Goal: Transaction & Acquisition: Purchase product/service

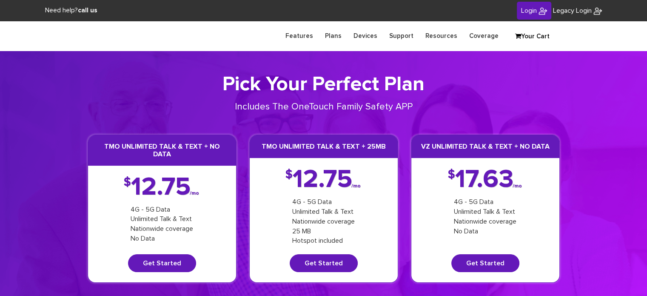
click at [530, 11] on span "Login" at bounding box center [529, 10] width 16 height 7
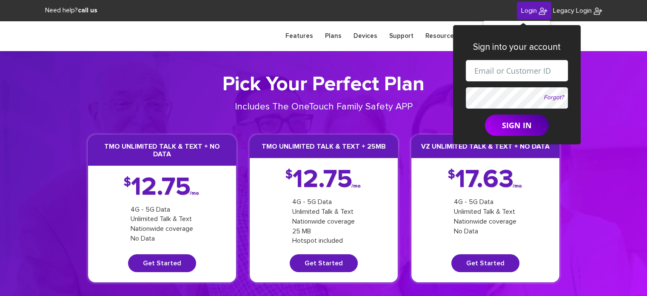
click at [493, 72] on input "text" at bounding box center [517, 70] width 102 height 21
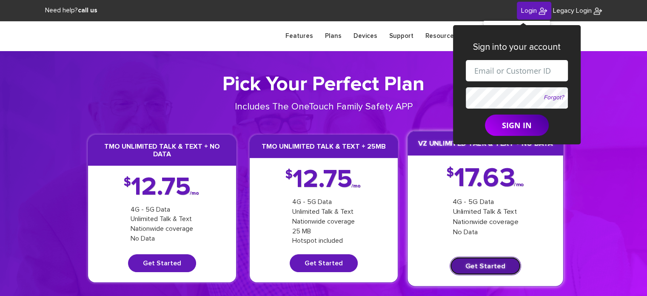
click at [469, 265] on link "Get Started" at bounding box center [484, 265] width 71 height 19
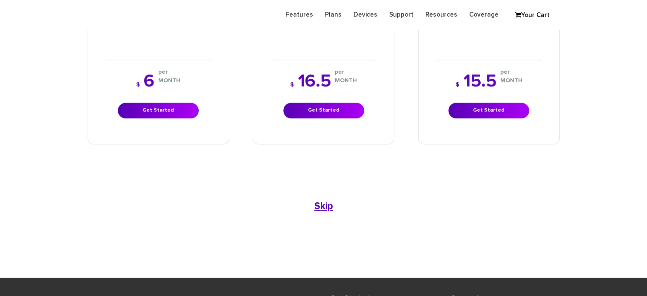
scroll to position [638, 0]
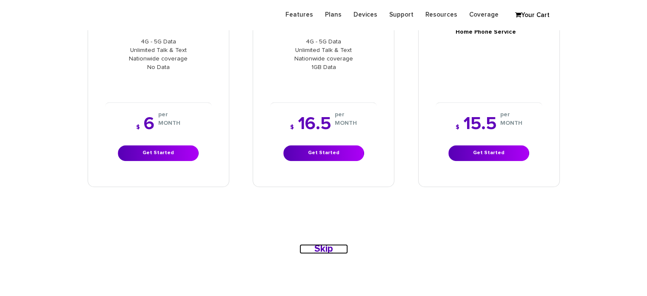
click at [327, 244] on b "Skip" at bounding box center [323, 249] width 19 height 10
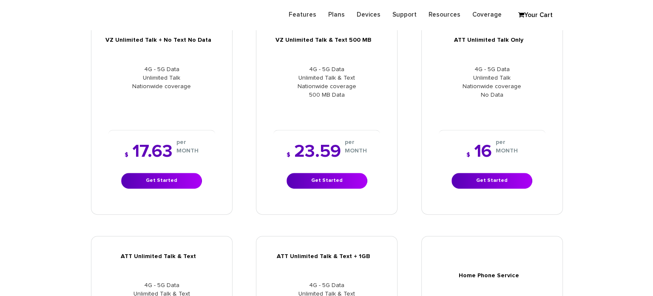
scroll to position [383, 0]
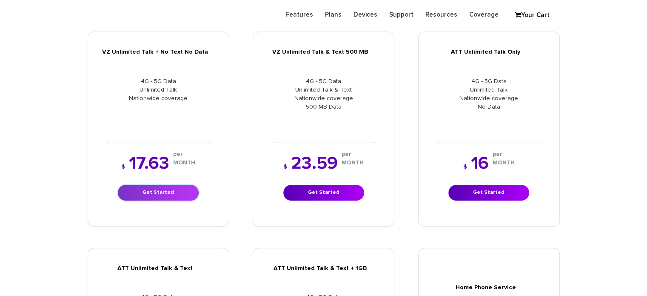
click at [167, 192] on link "Get Started" at bounding box center [158, 193] width 81 height 16
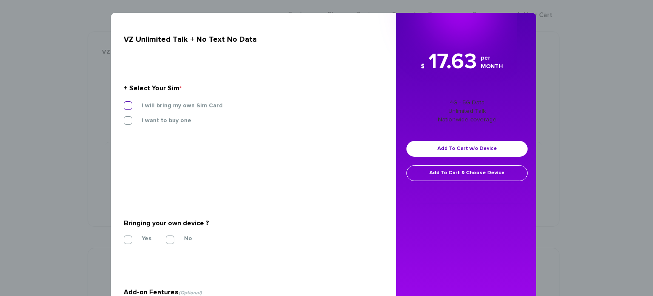
click at [129, 105] on label "I will bring my own Sim Card" at bounding box center [176, 106] width 94 height 8
click at [124, 103] on input "I will bring my own Sim Card" at bounding box center [124, 103] width 0 height 0
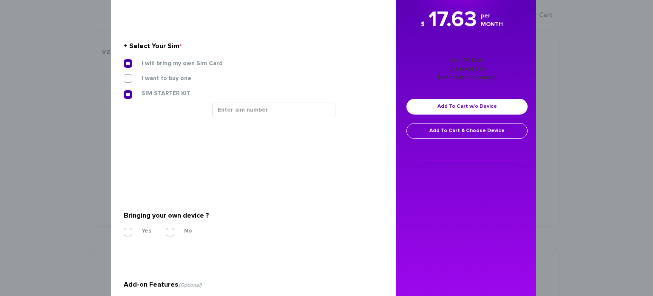
scroll to position [39, 0]
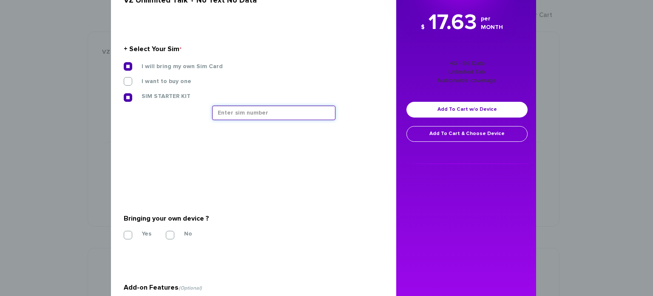
click at [254, 108] on input "text" at bounding box center [273, 112] width 123 height 14
click at [238, 110] on input "89148000011835963594" at bounding box center [273, 112] width 123 height 14
click at [245, 111] on input "89148000011835963594" at bounding box center [273, 112] width 123 height 14
click at [290, 112] on input "89148000011835963594" at bounding box center [273, 112] width 123 height 14
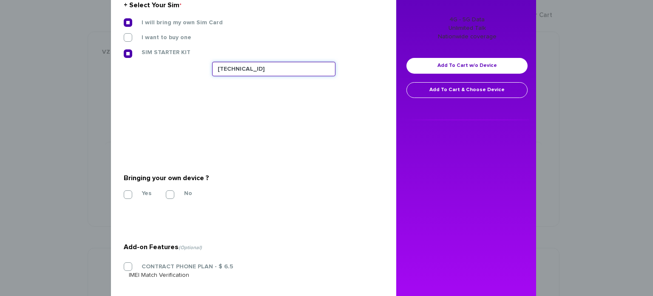
scroll to position [85, 0]
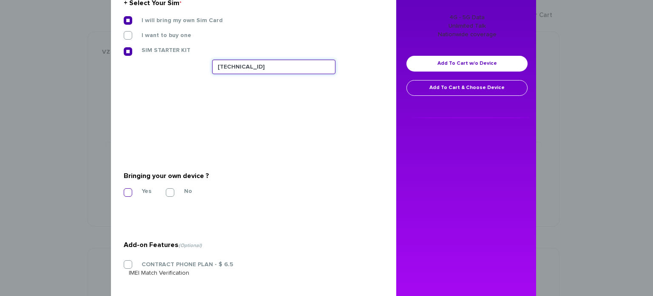
type input "89148000011835963594"
click at [129, 192] on label "Yes" at bounding box center [140, 191] width 23 height 8
click at [124, 190] on input "Yes" at bounding box center [124, 190] width 0 height 0
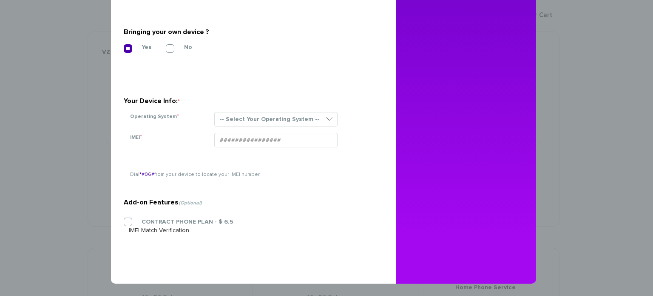
scroll to position [186, 0]
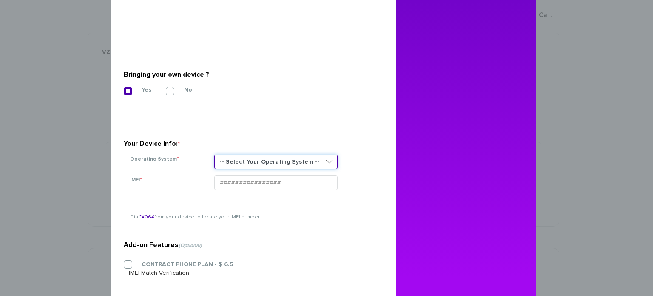
click at [273, 158] on select "-- Select Your Operating System -- ANDROID BLACKBERRY IOS NONE (BASIC PHONE) WI…" at bounding box center [275, 161] width 123 height 14
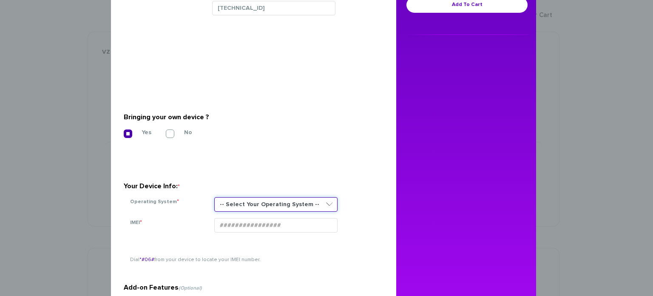
scroll to position [101, 0]
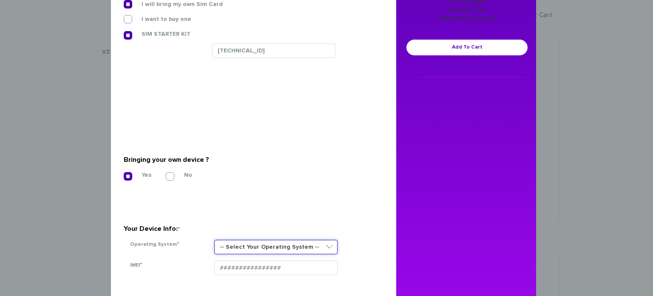
click at [299, 241] on select "-- Select Your Operating System -- ANDROID BLACKBERRY IOS NONE (BASIC PHONE) WI…" at bounding box center [275, 246] width 123 height 14
select select "ANDROID"
click at [214, 239] on select "-- Select Your Operating System -- ANDROID BLACKBERRY IOS NONE (BASIC PHONE) WI…" at bounding box center [275, 246] width 123 height 14
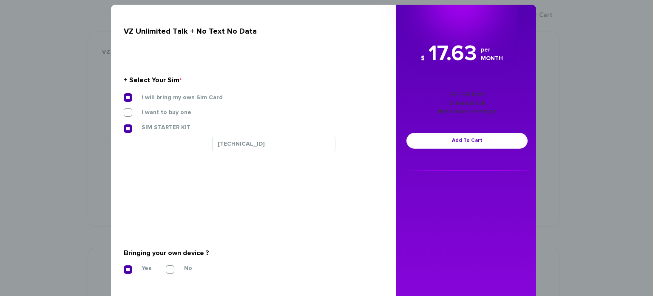
scroll to position [0, 0]
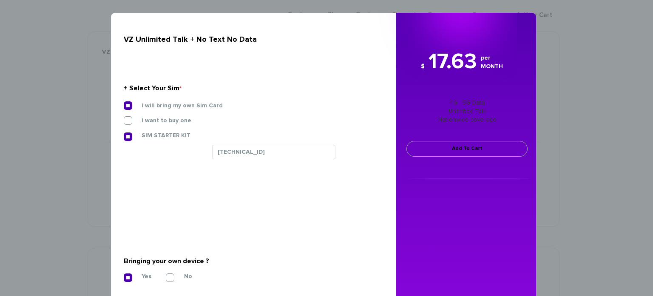
type input "016144004264329"
click at [437, 146] on link "Add To Cart" at bounding box center [466, 149] width 121 height 16
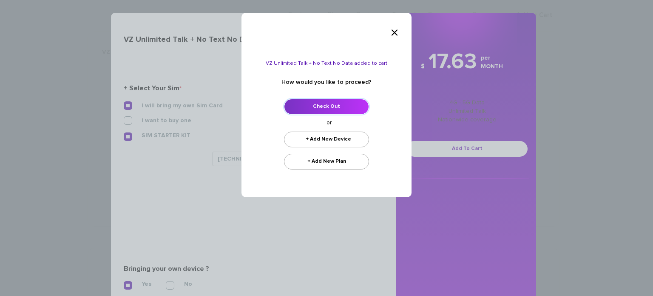
click at [320, 108] on link "Check Out" at bounding box center [326, 107] width 85 height 16
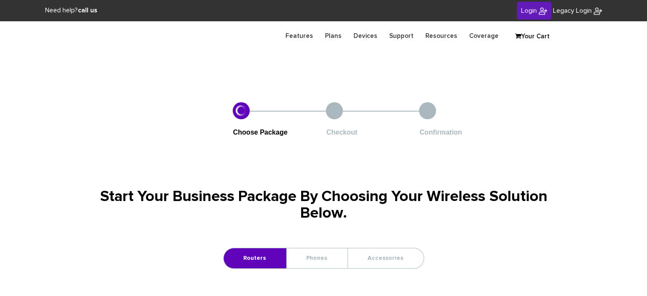
click at [0, 234] on section "Choose Package Checkout Confirmation Start Your Business Package By Choosing Yo…" at bounding box center [323, 228] width 647 height 295
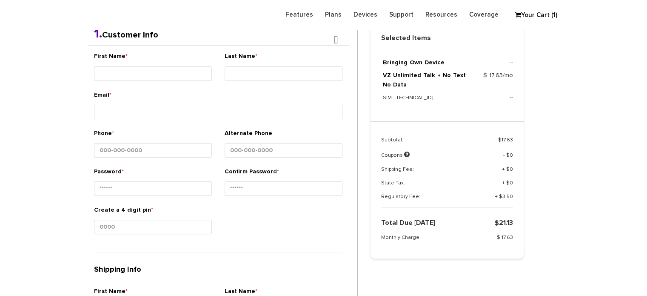
scroll to position [150, 0]
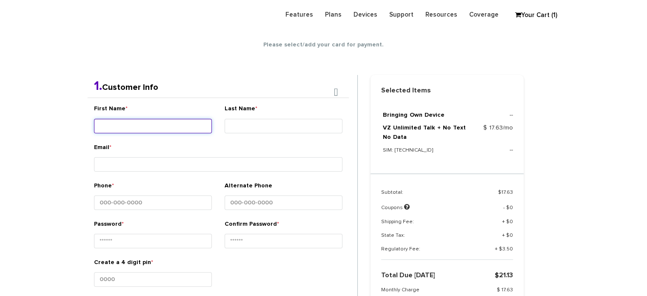
click at [133, 130] on input "First Name *" at bounding box center [153, 126] width 118 height 14
type input "m"
type input "M"
type input "m"
type input "M"
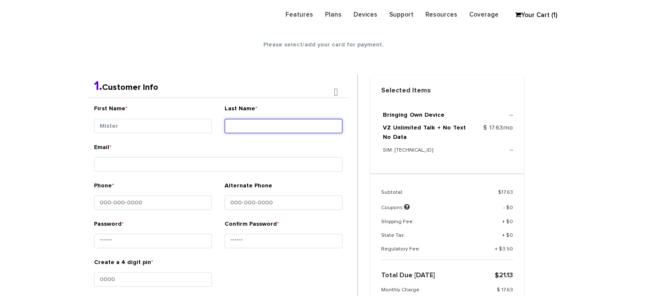
type input "Mister"
click at [275, 129] on input "Last Name *" at bounding box center [284, 126] width 118 height 14
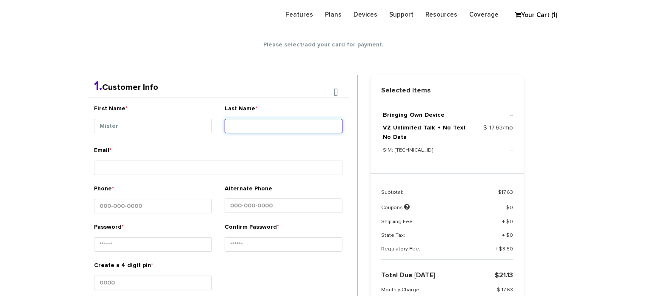
type input "s"
type input "Stern"
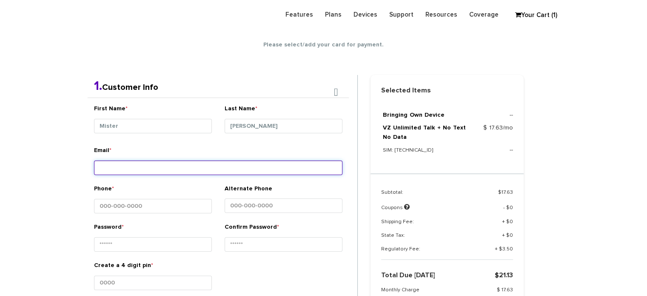
click at [116, 165] on input "Email *" at bounding box center [218, 167] width 248 height 14
type input "shgy9700@gmail.com"
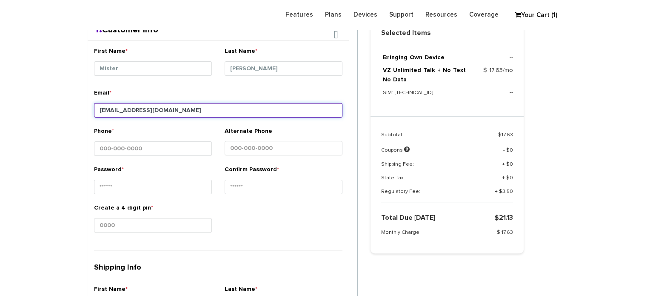
scroll to position [192, 0]
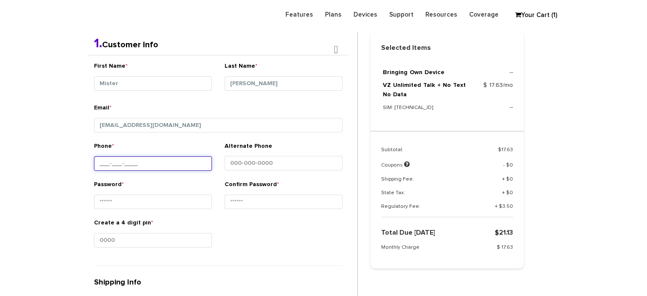
click at [170, 163] on input "Phone *" at bounding box center [153, 163] width 118 height 14
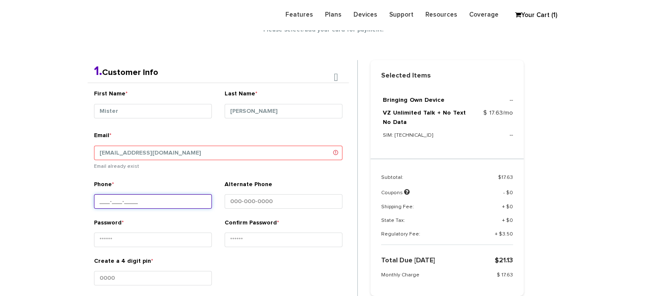
scroll to position [150, 0]
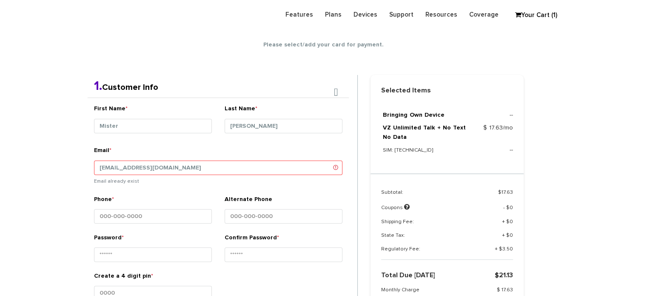
click at [134, 209] on input "Phone *" at bounding box center [153, 216] width 118 height 14
type input "845-352-7737"
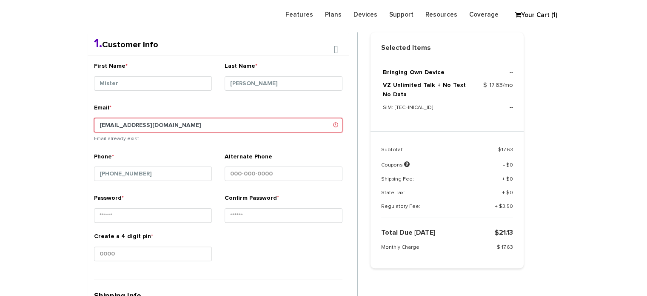
click at [182, 124] on input "shgy9700@gmail.com" at bounding box center [218, 125] width 248 height 14
click at [26, 159] on section "Choose Package Checkout Confirmation You are almost done! Please select/add you…" at bounding box center [323, 273] width 647 height 829
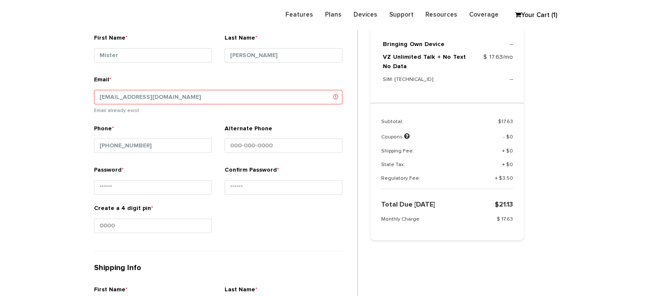
scroll to position [235, 0]
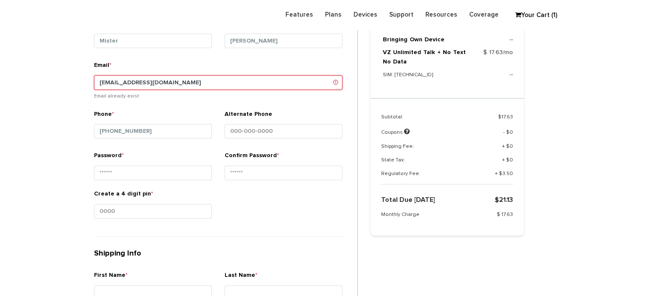
click at [126, 82] on input "shgy9700@gmail.com" at bounding box center [218, 82] width 248 height 14
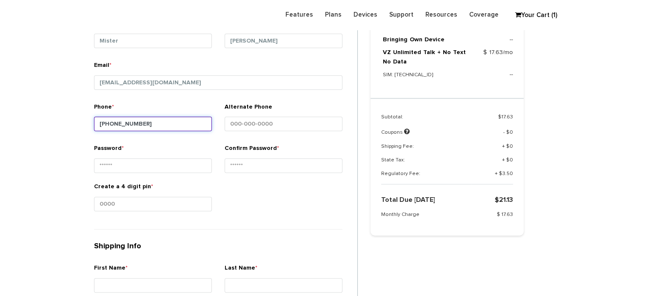
click at [148, 122] on input "845-352-7737" at bounding box center [153, 124] width 118 height 14
click at [148, 122] on input "[PHONE_NUMBER]" at bounding box center [153, 124] width 118 height 14
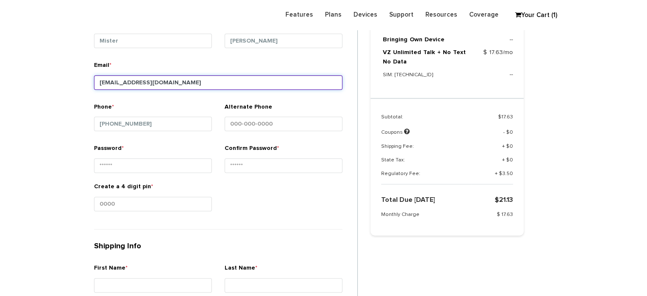
click at [129, 81] on input "shgy9700+@gmail.com" at bounding box center [218, 82] width 248 height 14
click at [211, 83] on input "[EMAIL_ADDRESS][DOMAIN_NAME]" at bounding box center [218, 82] width 248 height 14
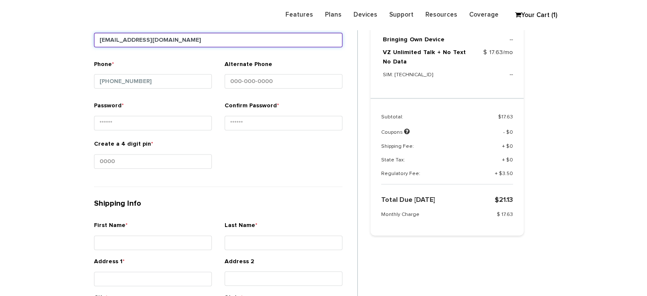
type input "[EMAIL_ADDRESS][DOMAIN_NAME]"
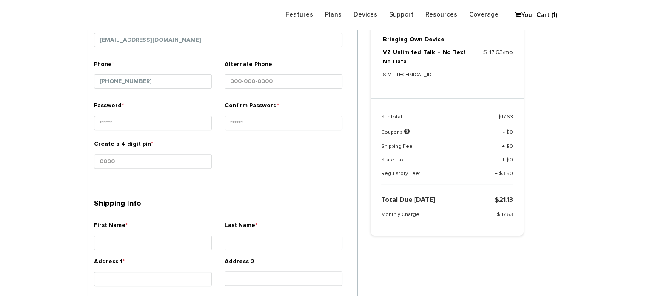
click at [28, 158] on section "Choose Package Checkout Confirmation You are almost done! Please select/add you…" at bounding box center [323, 184] width 647 height 821
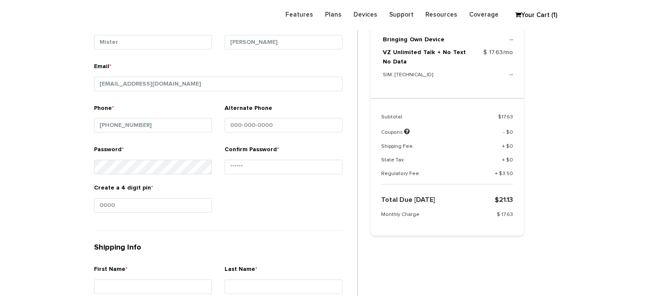
scroll to position [235, 0]
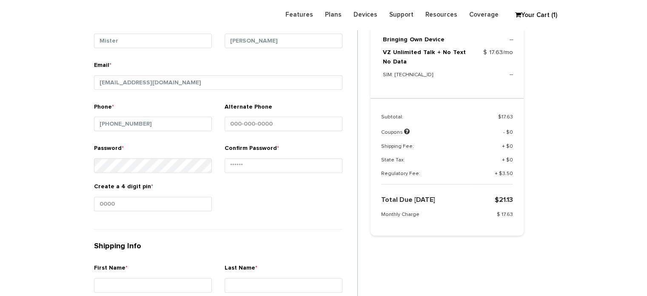
click at [0, 222] on section "Choose Package Checkout Confirmation You are almost done! Please select/add you…" at bounding box center [323, 226] width 647 height 821
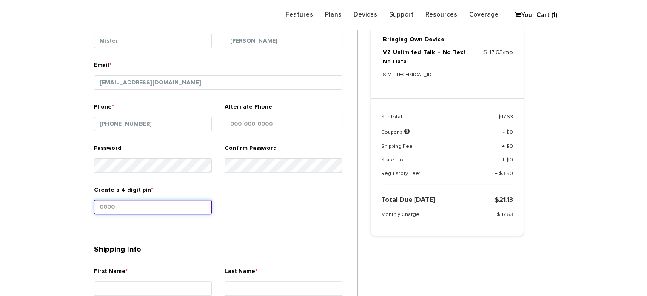
click at [181, 210] on input "Create a 4 digit pin *" at bounding box center [153, 206] width 118 height 14
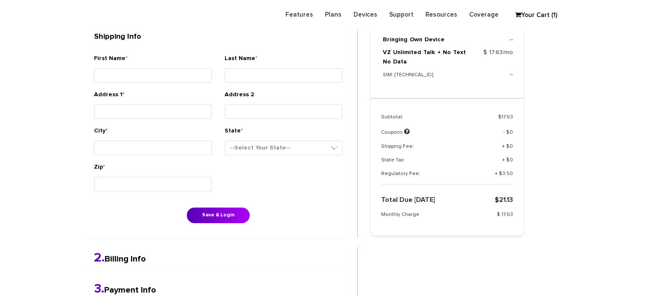
scroll to position [405, 0]
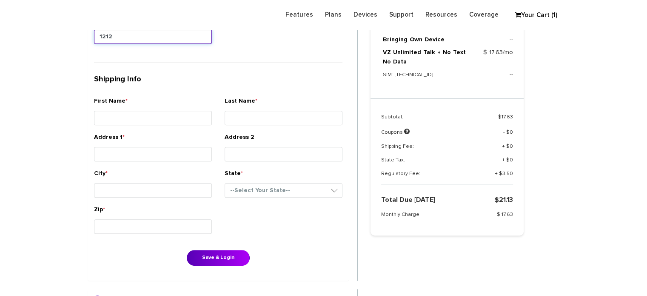
type input "1212"
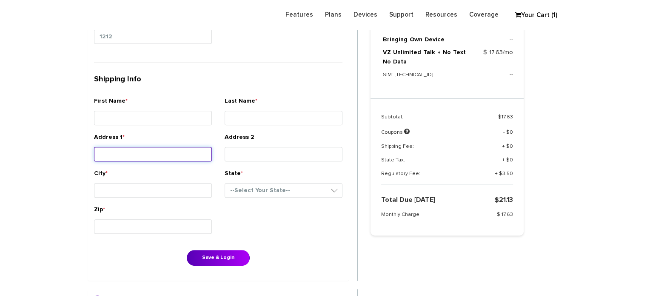
click at [125, 151] on input "Address 1 *" at bounding box center [153, 154] width 118 height 14
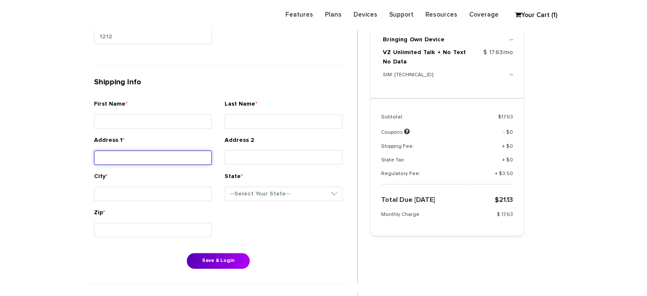
click at [125, 151] on input "Address 1 *" at bounding box center [153, 157] width 118 height 14
type input "8"
type input "s"
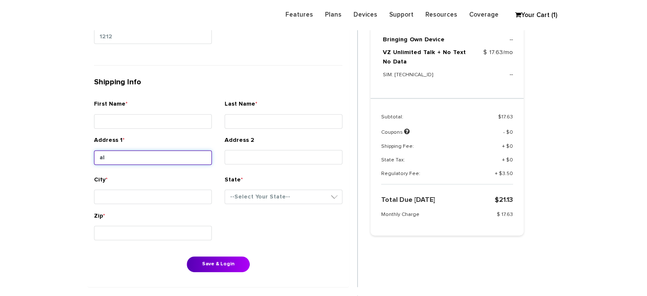
type input "a"
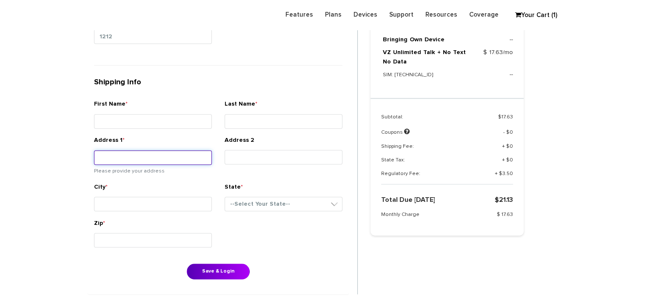
type input "d"
type input "l"
type input "s"
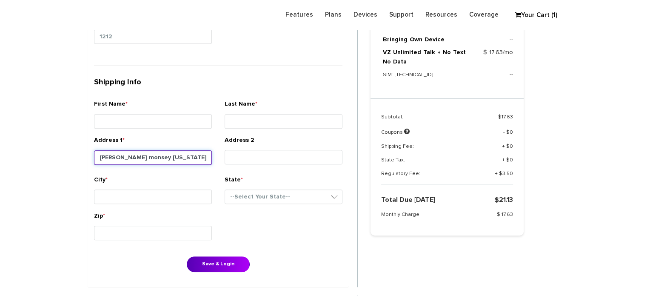
click at [98, 154] on input "ashel lane monsey new york 10952" at bounding box center [153, 157] width 118 height 14
click at [196, 154] on input "ashel lane monsey new york 10952" at bounding box center [153, 157] width 118 height 14
click at [101, 153] on input "ashel lane monsey new york 10952" at bounding box center [153, 157] width 118 height 14
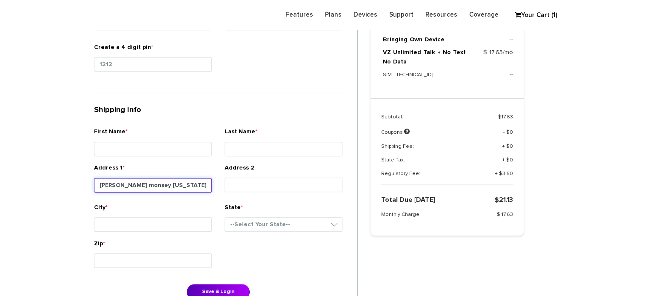
scroll to position [362, 0]
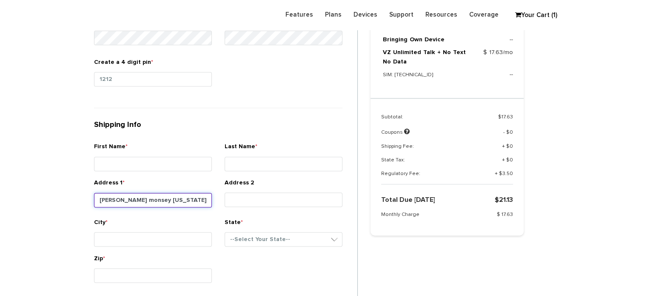
click at [133, 197] on input "[PERSON_NAME] monsey [US_STATE] 10952" at bounding box center [153, 200] width 118 height 14
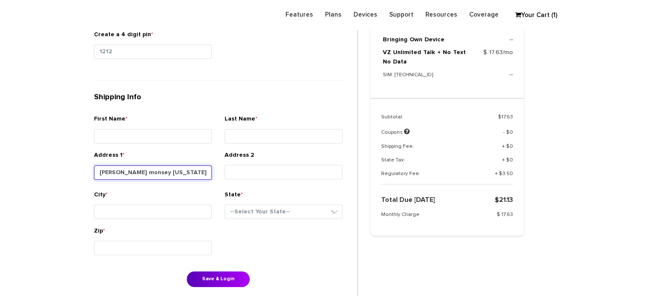
scroll to position [405, 0]
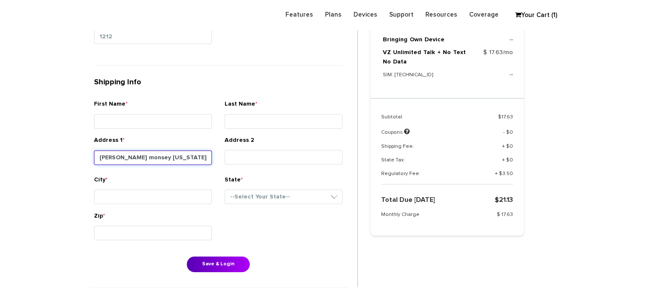
type input "[PERSON_NAME] monsey [US_STATE] 10952"
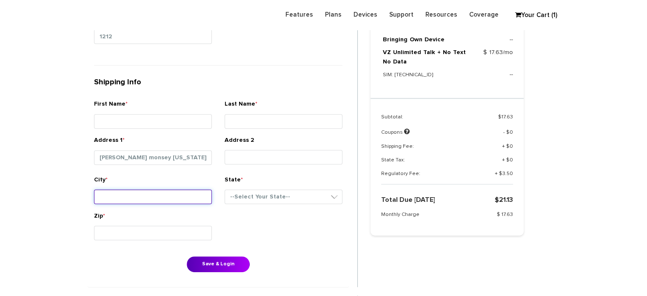
click at [141, 192] on input "City *" at bounding box center [153, 196] width 118 height 14
type input "Monsey"
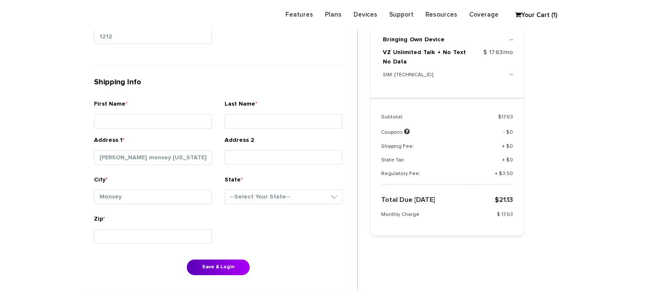
click at [320, 185] on div "State * --Select Your State-- District of Columbia Alabama Alaska Arizona Arkan…" at bounding box center [284, 191] width 118 height 32
click at [318, 196] on select "--Select Your State-- District of Columbia Alabama Alaska Arizona Arkansas Cali…" at bounding box center [284, 196] width 118 height 14
select select "NY"
click at [225, 189] on select "--Select Your State-- District of Columbia Alabama Alaska Arizona Arkansas Cali…" at bounding box center [284, 196] width 118 height 14
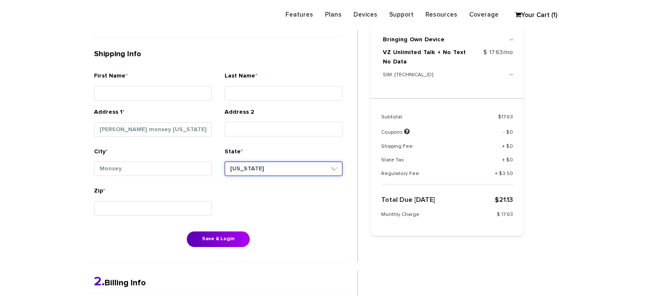
scroll to position [447, 0]
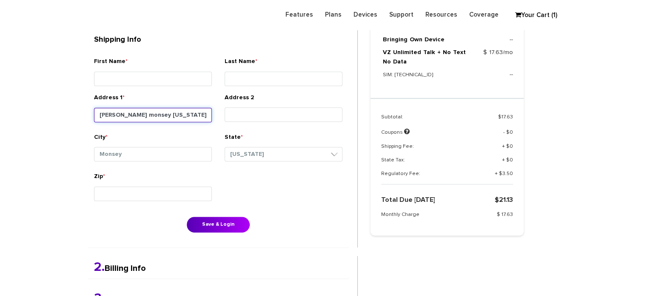
click at [189, 113] on input "[PERSON_NAME] monsey [US_STATE] 10952" at bounding box center [153, 115] width 118 height 14
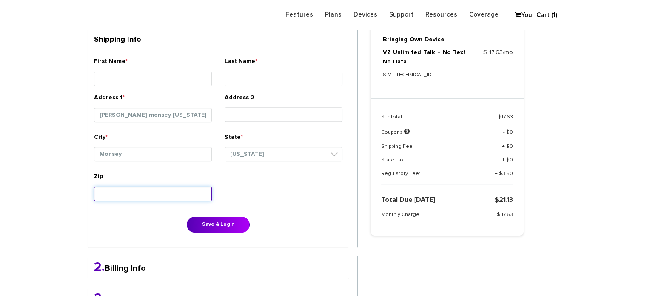
click at [121, 190] on input "Zip *" at bounding box center [153, 193] width 118 height 14
paste input "10952"
type input "10952"
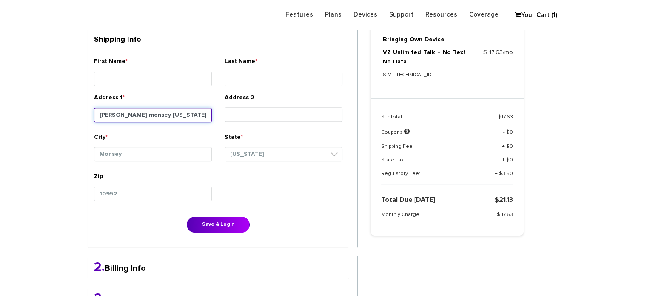
click at [199, 113] on input "[PERSON_NAME] monsey [US_STATE] 10952" at bounding box center [153, 115] width 118 height 14
click at [199, 113] on input "Ashel lane monsey new york 10952" at bounding box center [153, 115] width 118 height 14
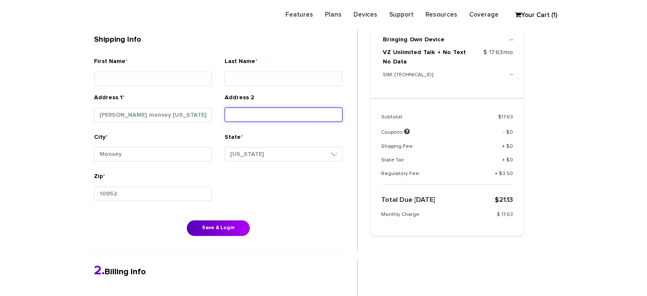
click at [238, 114] on input "Address 2" at bounding box center [284, 114] width 118 height 14
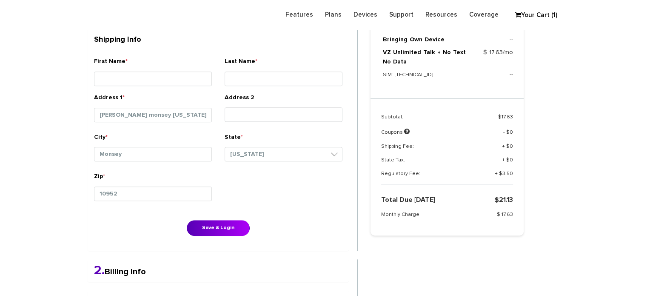
click at [30, 128] on section "Choose Package Checkout Confirmation You are almost done! Please select/add you…" at bounding box center [323, 23] width 647 height 838
click at [131, 78] on input "First Name *" at bounding box center [153, 78] width 118 height 14
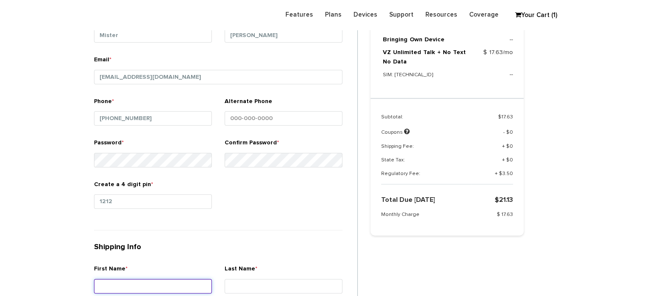
scroll to position [235, 0]
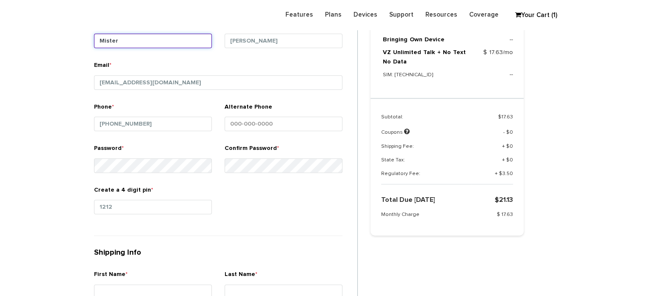
click at [130, 43] on input "Mister" at bounding box center [153, 41] width 118 height 14
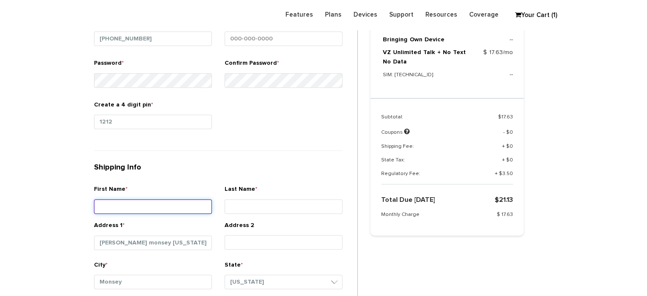
click at [121, 207] on input "First Name *" at bounding box center [153, 206] width 118 height 14
paste input "Mister"
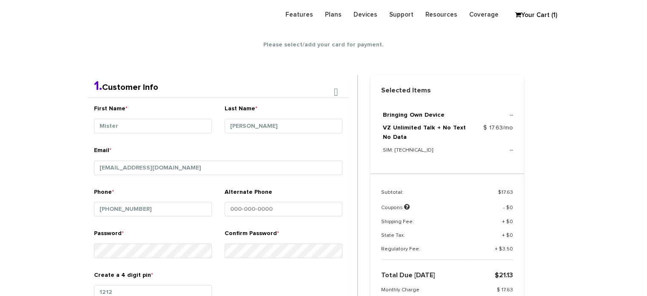
scroll to position [107, 0]
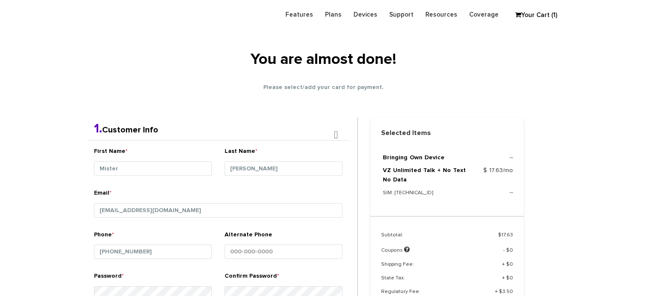
type input "Mister"
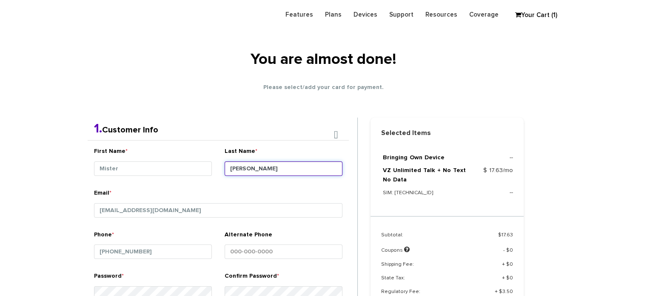
click at [266, 170] on input "Stern" at bounding box center [284, 168] width 118 height 14
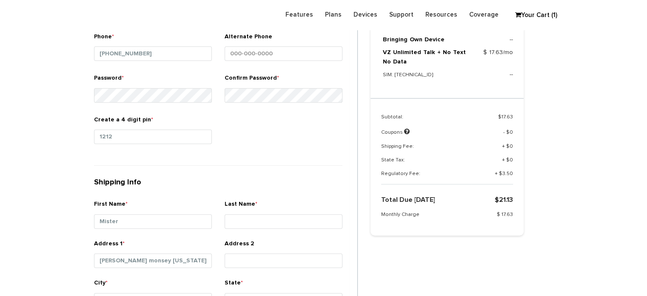
scroll to position [320, 0]
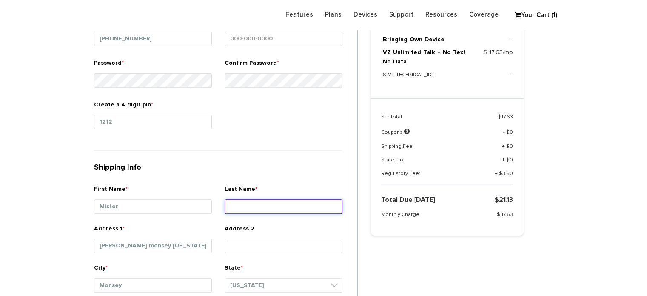
click at [237, 203] on input "Last Name *" at bounding box center [284, 206] width 118 height 14
paste input "Stern"
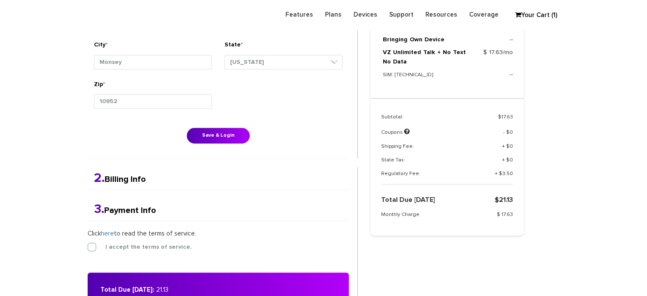
scroll to position [553, 0]
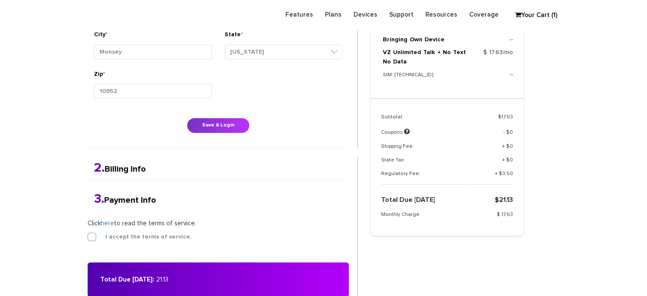
type input "Stern"
click at [211, 125] on button "Save & Login" at bounding box center [218, 125] width 63 height 16
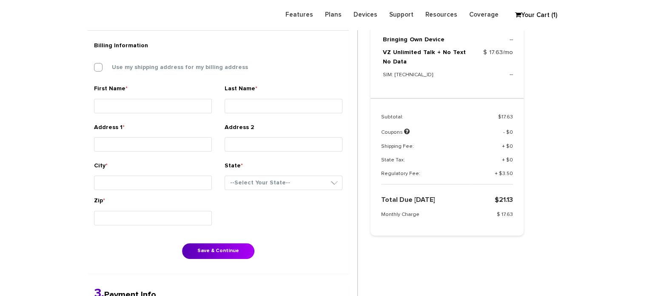
scroll to position [263, 0]
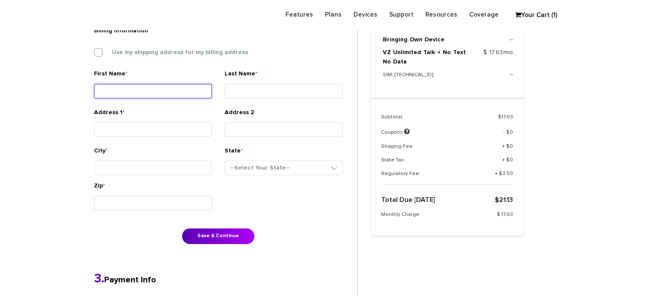
click at [140, 85] on input "First Name *" at bounding box center [153, 91] width 118 height 14
click at [5, 119] on section "Choose Package Checkout Confirmation You are almost done! Please select/add you…" at bounding box center [323, 103] width 647 height 630
click at [117, 91] on input "First Name *" at bounding box center [153, 91] width 118 height 14
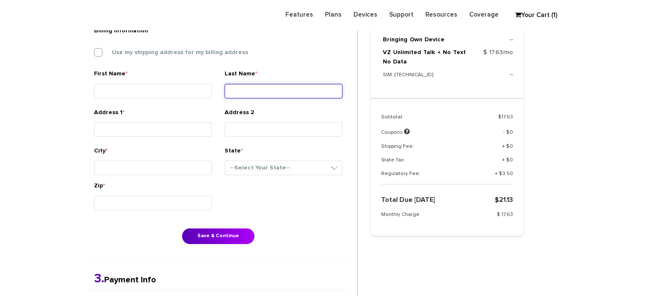
click at [243, 90] on input "Last Name *" at bounding box center [284, 91] width 118 height 14
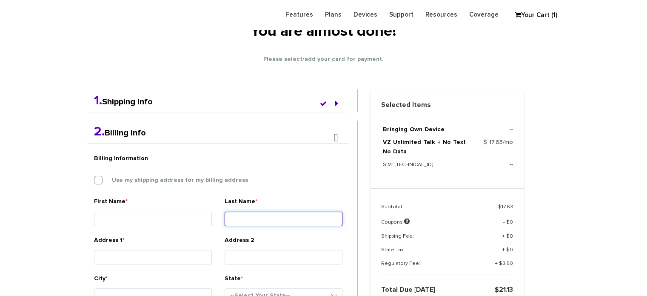
scroll to position [220, 0]
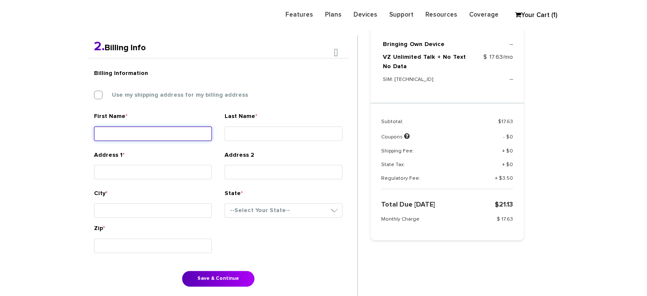
click at [168, 138] on input "First Name *" at bounding box center [153, 133] width 118 height 14
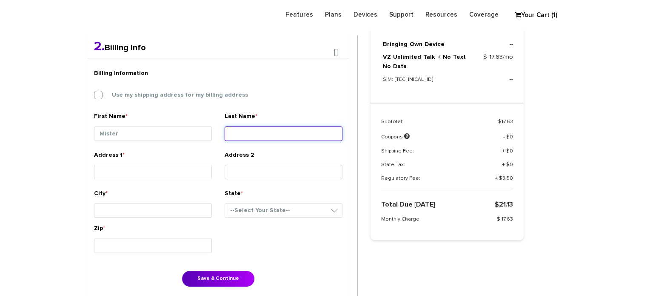
type input "Mister"
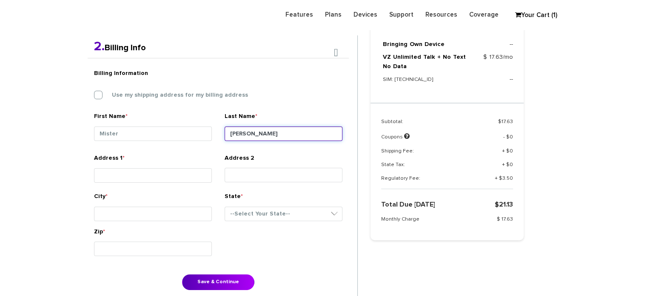
type input "Stern"
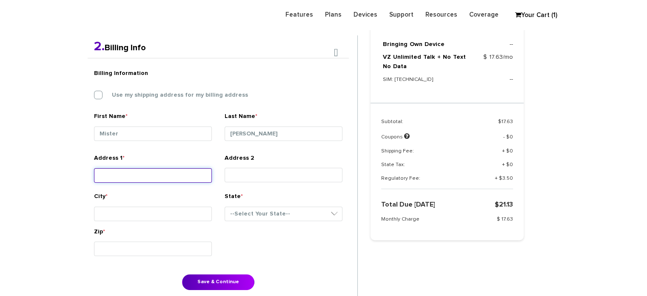
click at [132, 170] on input "Address 1 *" at bounding box center [153, 175] width 118 height 14
type input "A"
click at [99, 94] on label "Use my shipping address for my billing address" at bounding box center [173, 95] width 149 height 8
click at [94, 92] on input "Use my shipping address for my billing address" at bounding box center [94, 92] width 0 height 0
type input "Ashel lane monsey new york 10952"
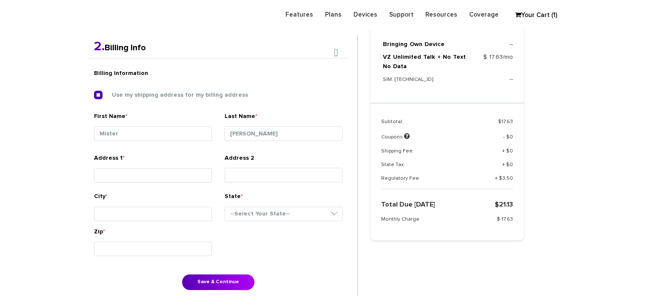
type input "Monsey"
select select "NY"
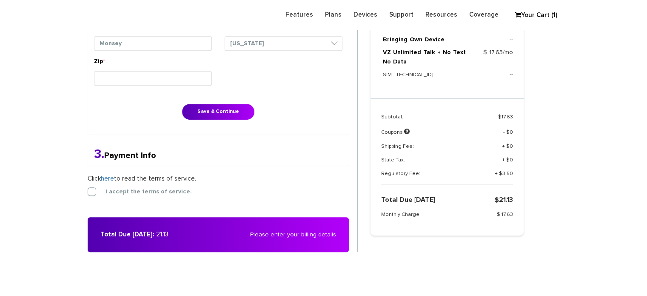
scroll to position [475, 0]
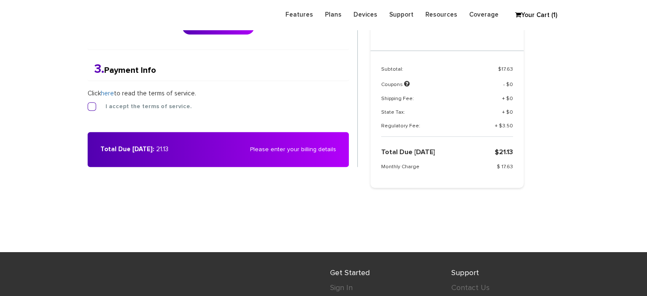
click at [93, 103] on label "I accept the terms of service." at bounding box center [142, 106] width 99 height 8
click at [88, 104] on input "I accept the terms of service." at bounding box center [88, 104] width 0 height 0
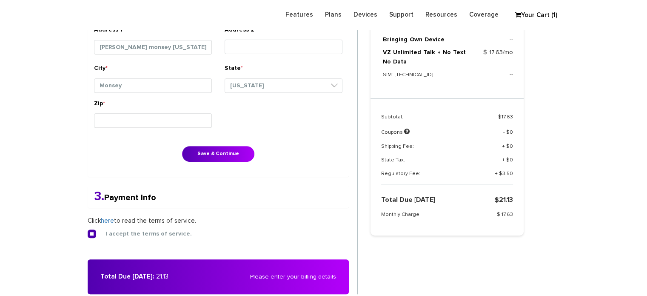
scroll to position [348, 0]
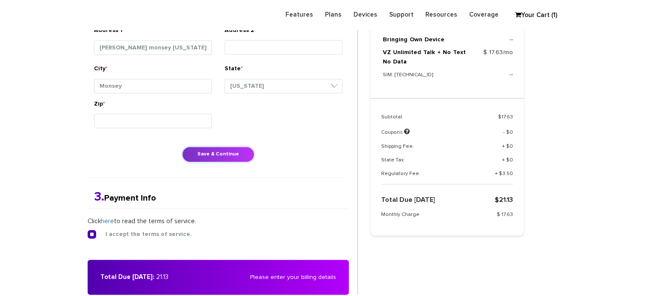
click at [212, 151] on button "Save & Continue" at bounding box center [218, 154] width 72 height 16
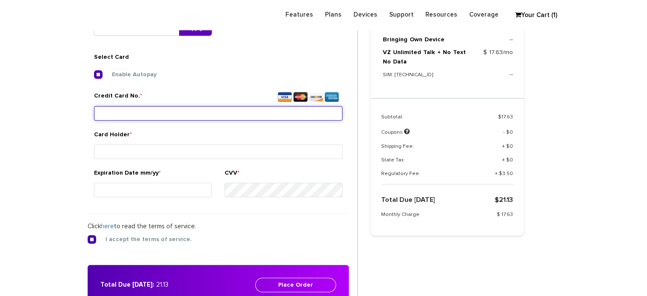
click at [146, 112] on input "Credit Card No. *" at bounding box center [218, 113] width 248 height 14
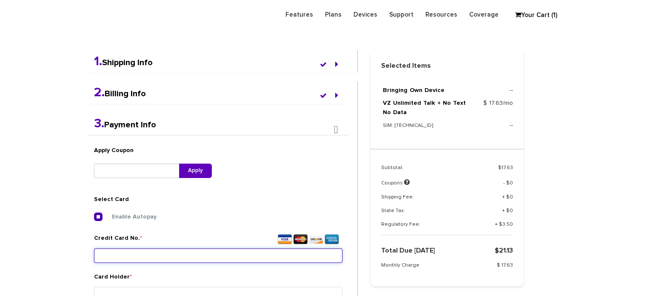
scroll to position [189, 0]
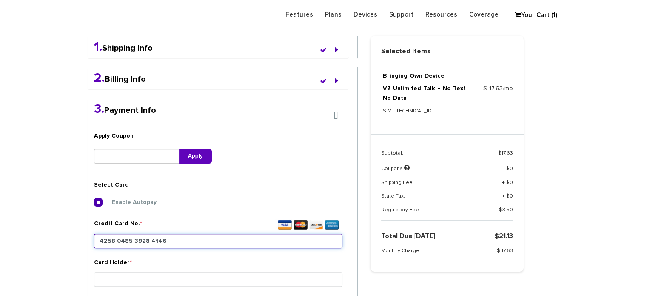
click at [125, 239] on input "4258 0485 3928 4146" at bounding box center [218, 240] width 248 height 14
click at [165, 238] on input "4258 0453 9284 146" at bounding box center [218, 240] width 248 height 14
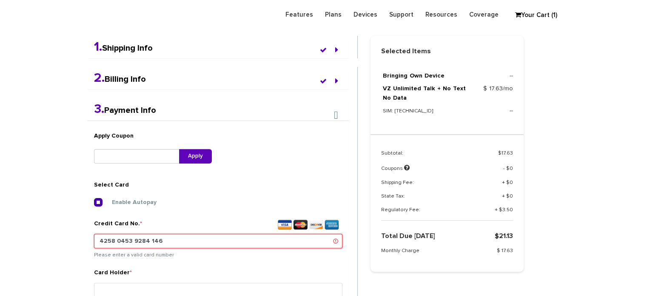
click at [166, 240] on input "4258 0453 9284 146" at bounding box center [218, 240] width 248 height 14
paste input "845 3928 8414 6"
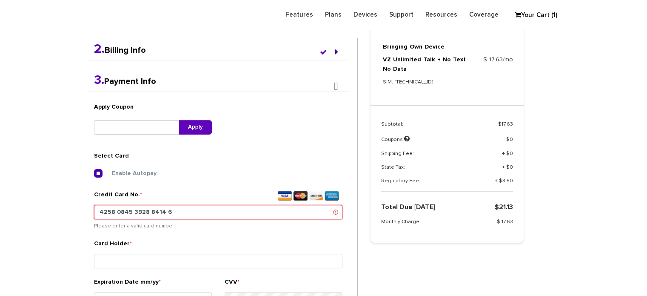
scroll to position [231, 0]
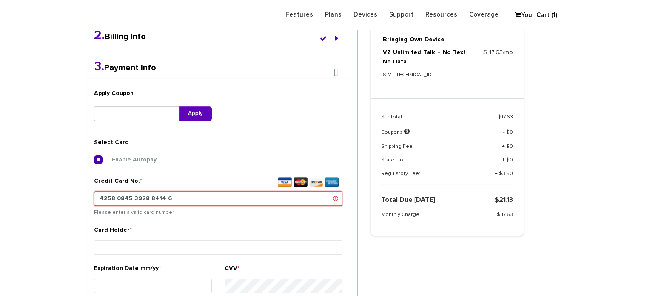
click at [177, 196] on input "4258 0845 3928 8414 6" at bounding box center [218, 198] width 248 height 14
paste input "4146"
type input "4258 0845 3928 4146"
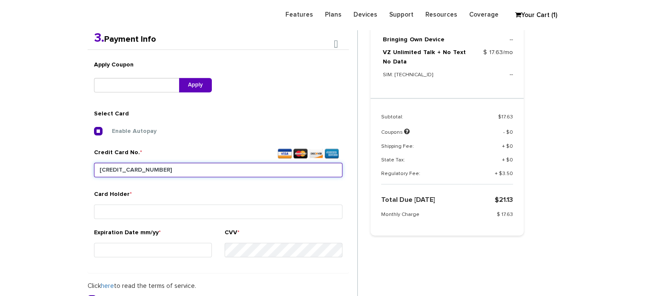
scroll to position [316, 0]
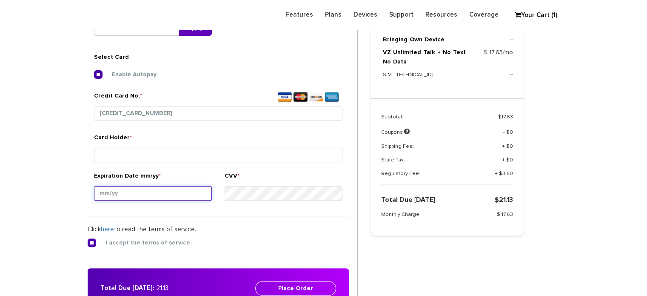
click at [132, 193] on input "Expiration Date mm/yy *" at bounding box center [153, 193] width 118 height 14
type input "09/26"
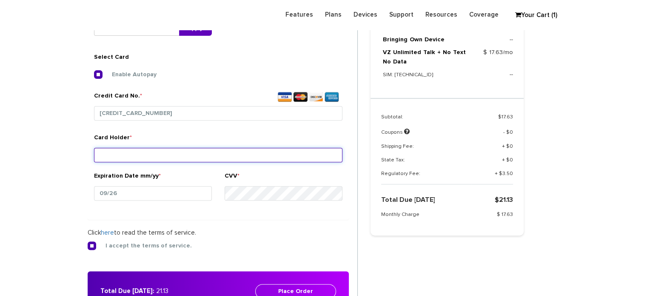
click at [153, 153] on input "Card Holder *" at bounding box center [218, 155] width 248 height 14
type input "M"
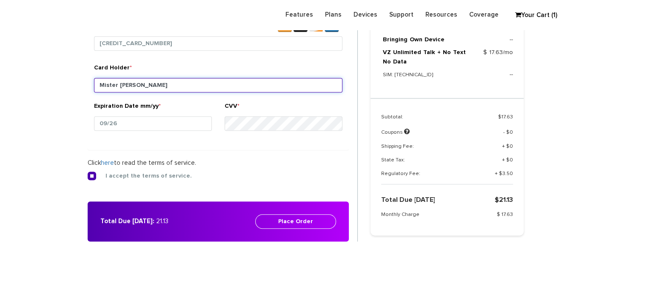
scroll to position [401, 0]
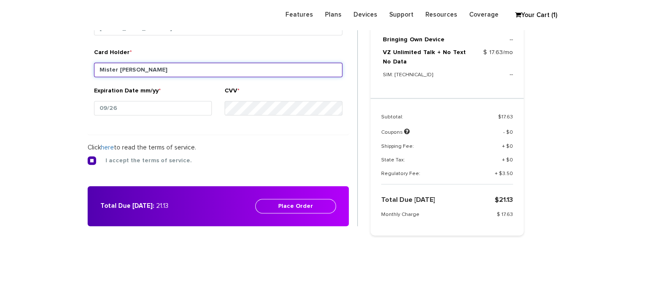
type input "Mister [PERSON_NAME]"
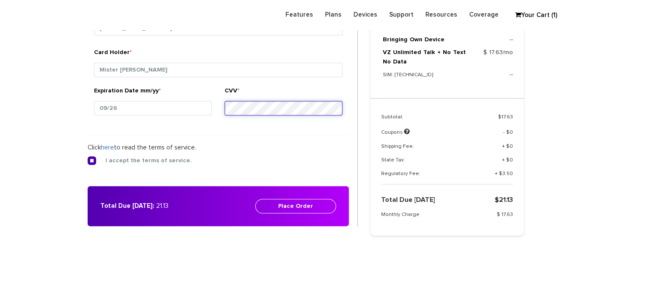
click at [245, 114] on div "CVV *" at bounding box center [284, 103] width 118 height 35
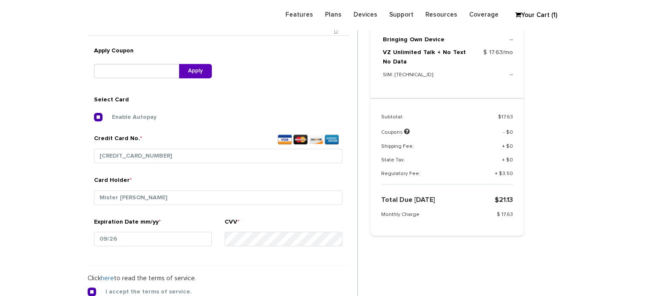
scroll to position [359, 0]
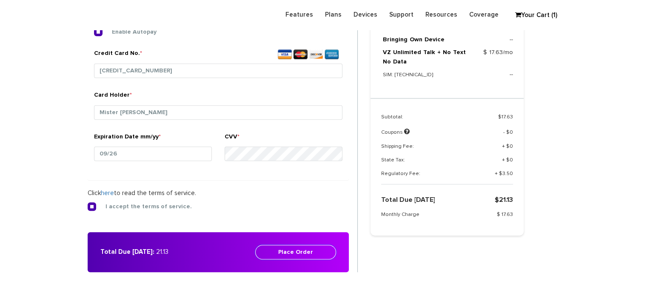
click at [285, 251] on button "Place Order" at bounding box center [295, 251] width 81 height 14
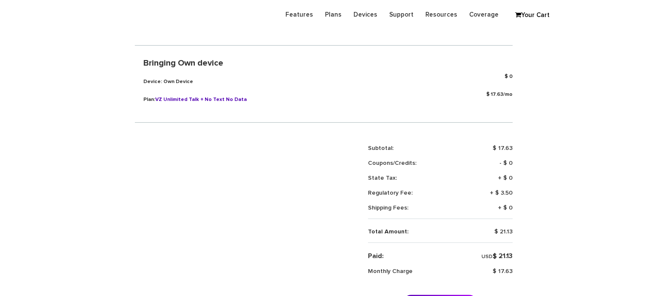
scroll to position [255, 0]
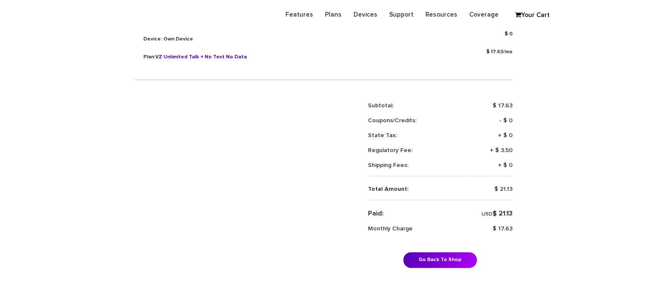
click at [0, 98] on section "Choose Package Checkout Confirmation Thank You! We are now processing your purc…" at bounding box center [323, 42] width 647 height 493
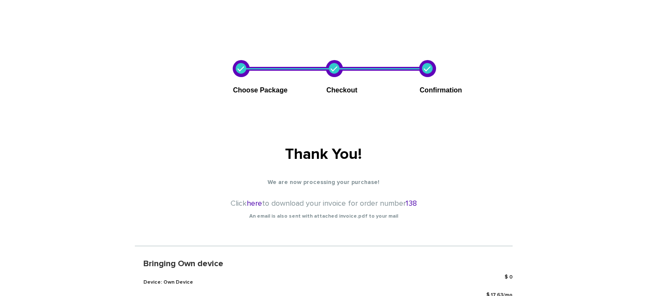
scroll to position [0, 0]
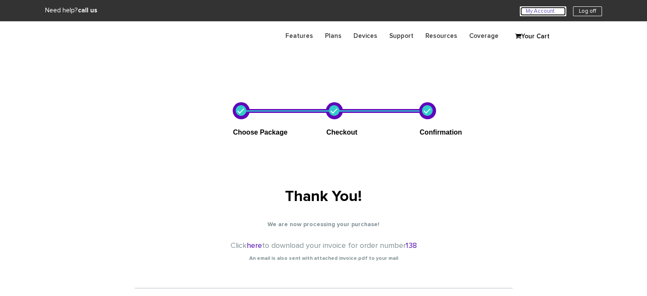
click at [531, 8] on link "My Account U" at bounding box center [543, 11] width 46 height 10
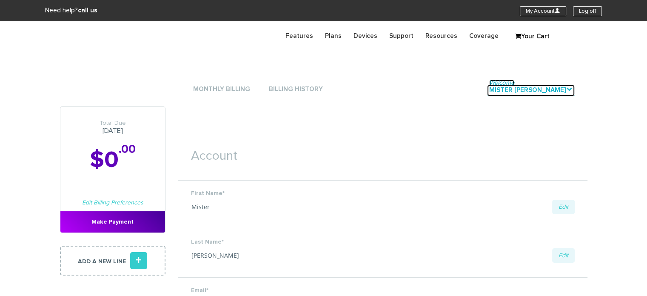
click at [514, 84] on span "Welcome" at bounding box center [501, 83] width 25 height 6
click at [533, 94] on link "Welcome Mister [PERSON_NAME] ." at bounding box center [531, 90] width 88 height 11
click at [339, 34] on link "Plans" at bounding box center [333, 36] width 28 height 17
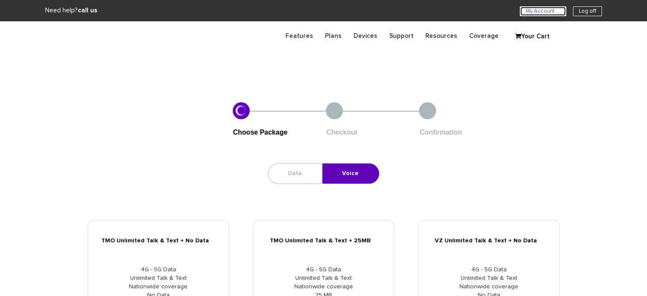
click at [542, 10] on link "My Account U" at bounding box center [543, 11] width 46 height 10
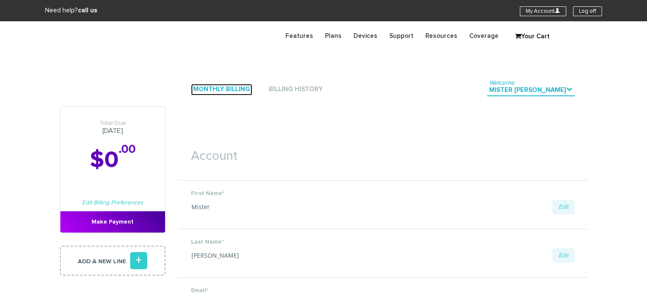
click at [238, 86] on link "Monthly Billing" at bounding box center [221, 89] width 61 height 11
click at [282, 86] on link "Billing History" at bounding box center [296, 89] width 58 height 11
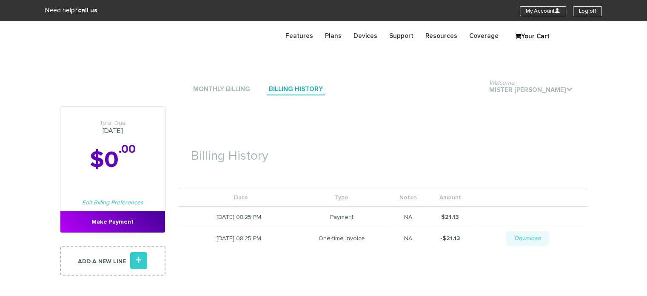
click at [228, 95] on li "Monthly Billing" at bounding box center [221, 90] width 61 height 26
click at [230, 90] on link "Monthly Billing" at bounding box center [221, 89] width 61 height 11
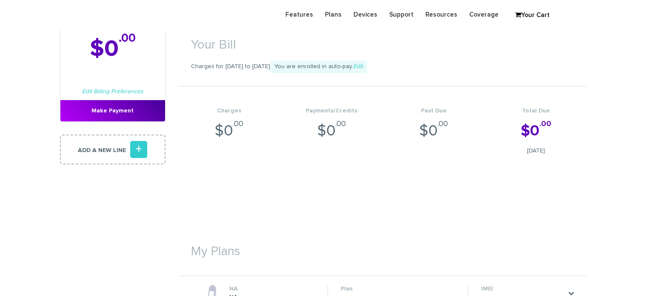
scroll to position [85, 0]
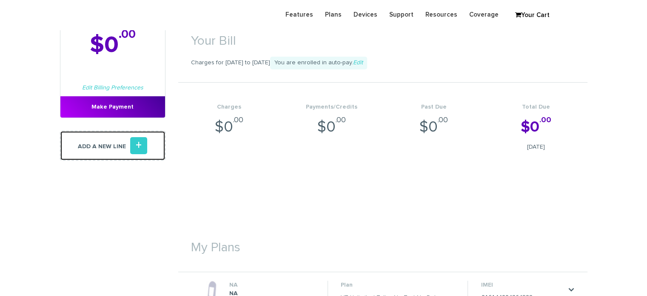
click at [136, 142] on icon "+" at bounding box center [138, 145] width 17 height 17
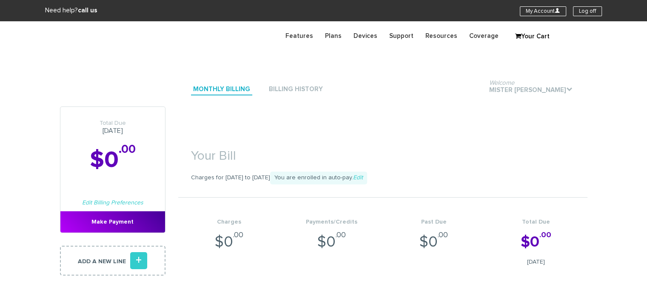
scroll to position [43, 0]
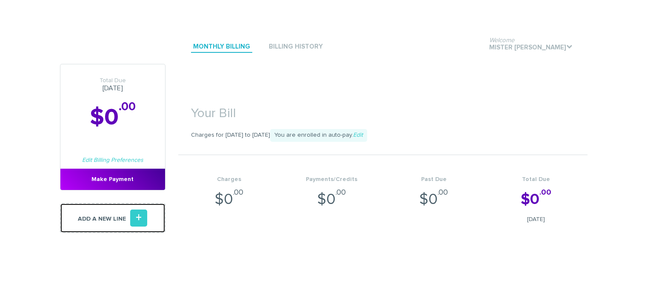
click at [138, 217] on icon "+" at bounding box center [138, 217] width 17 height 17
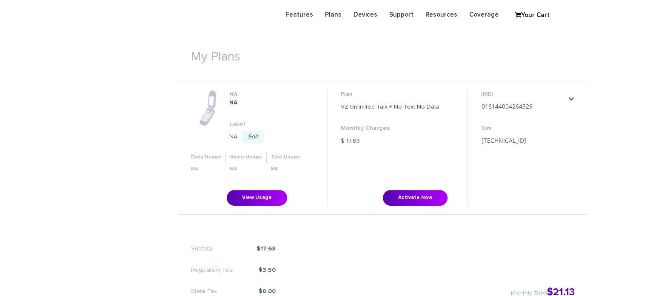
scroll to position [255, 0]
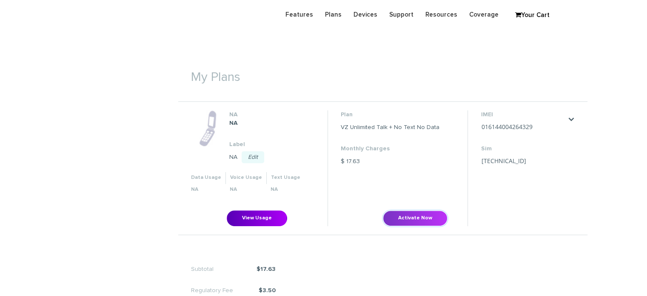
click at [411, 219] on button "Activate Now" at bounding box center [415, 218] width 65 height 16
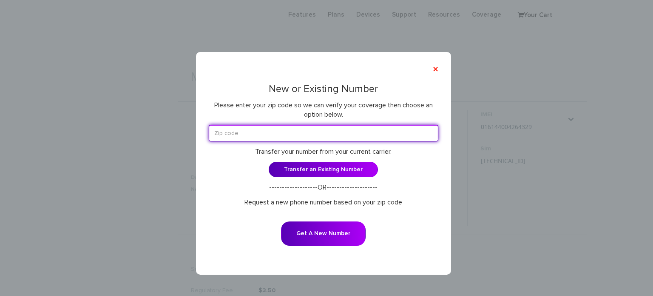
click at [216, 133] on input "text" at bounding box center [324, 133] width 230 height 17
click at [216, 134] on input "10952" at bounding box center [324, 133] width 230 height 17
type input "10952"
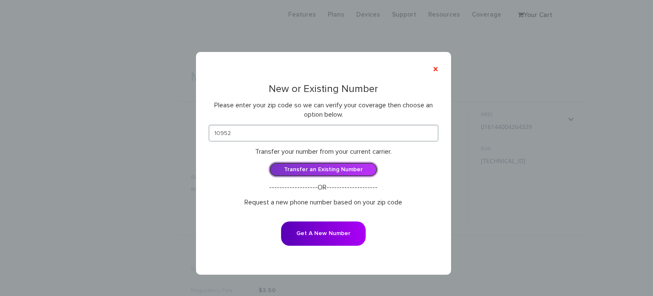
click at [325, 169] on link "Transfer an Existing Number" at bounding box center [323, 169] width 109 height 15
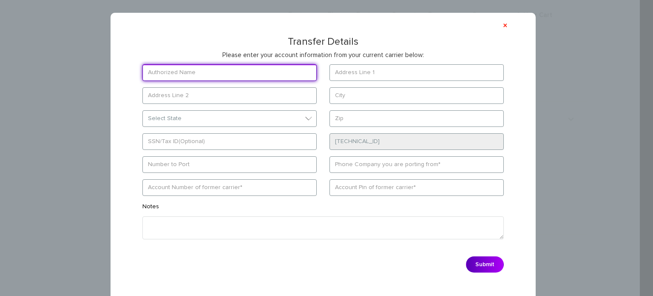
click at [238, 72] on input "text" at bounding box center [229, 72] width 174 height 17
type input "a"
type input "A"
click at [238, 72] on input "8455876825" at bounding box center [229, 72] width 174 height 17
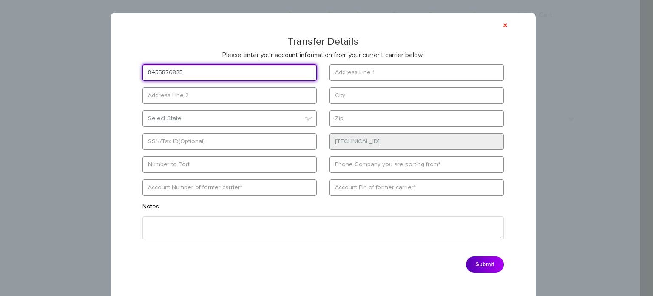
click at [238, 72] on input "8455876825" at bounding box center [229, 72] width 174 height 17
type input "8455876825"
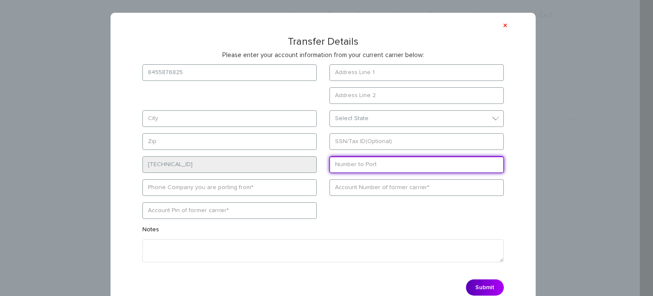
click at [182, 166] on form "8455876825 Select State District of Columbia Alabama Alaska Arizona Arkansas" at bounding box center [323, 181] width 387 height 235
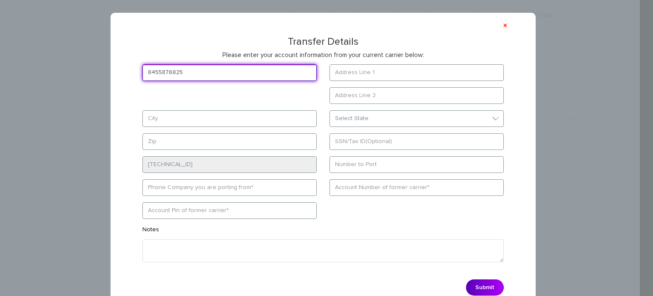
click at [210, 71] on input "8455876825" at bounding box center [229, 72] width 174 height 17
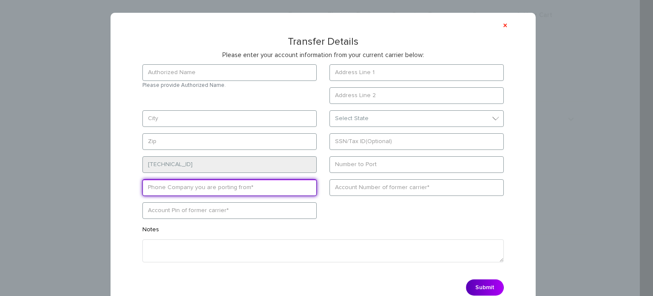
click at [156, 185] on input "text" at bounding box center [229, 187] width 174 height 17
paste input "8455876825"
type input "8455876825"
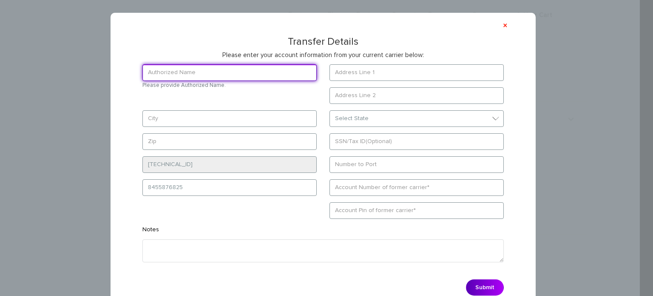
click at [206, 71] on input "text" at bounding box center [229, 72] width 174 height 17
type input "m"
type input "Mister Stern"
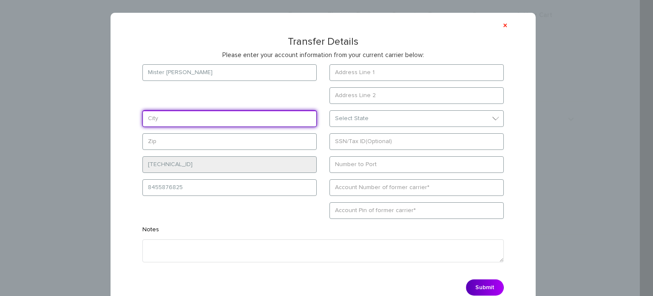
click at [182, 114] on input "text" at bounding box center [229, 118] width 174 height 17
type input "N"
type input "monsey"
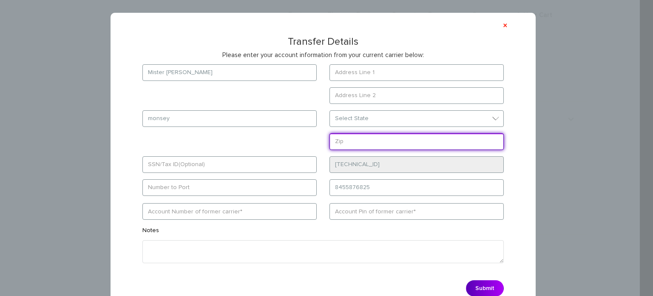
click at [172, 146] on form "Mister Stern monsey Select State District of Columbia Alabama Alaska Arizona" at bounding box center [323, 182] width 387 height 236
type input "10952"
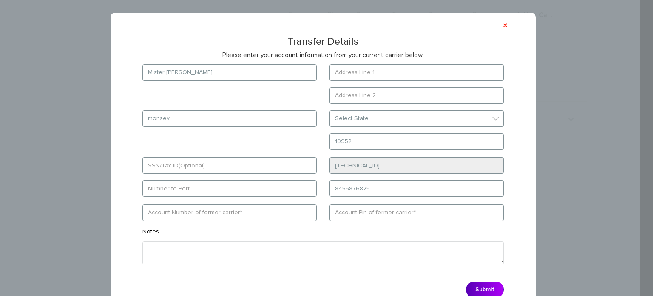
click at [238, 135] on form "Mister Stern monsey Select State District of Columbia Alabama Alaska Arizona" at bounding box center [323, 182] width 387 height 237
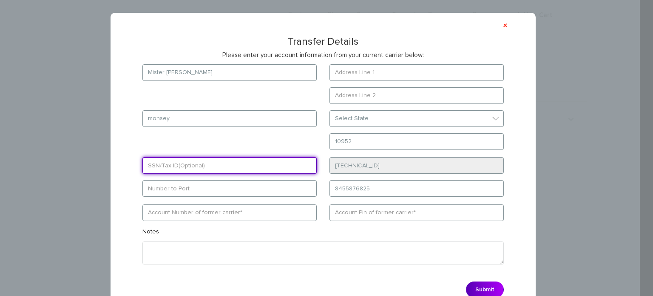
click at [208, 164] on input "text" at bounding box center [229, 165] width 174 height 17
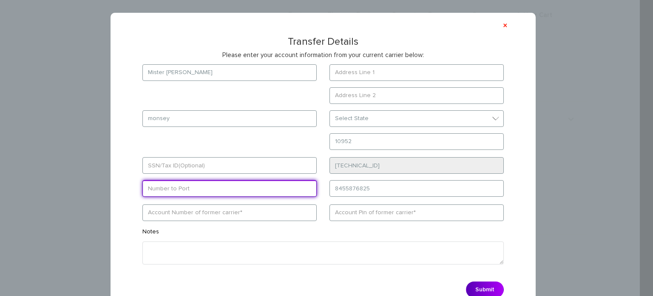
click at [199, 187] on input "text" at bounding box center [229, 188] width 174 height 17
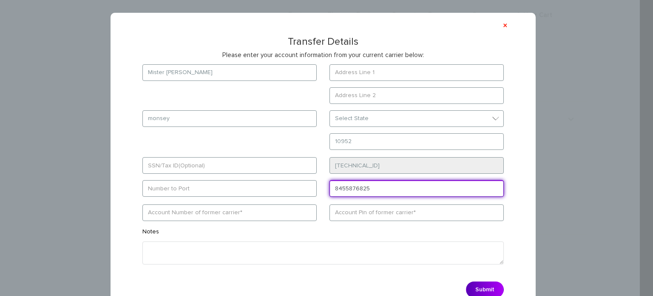
click at [378, 188] on input "8455876825" at bounding box center [417, 188] width 174 height 17
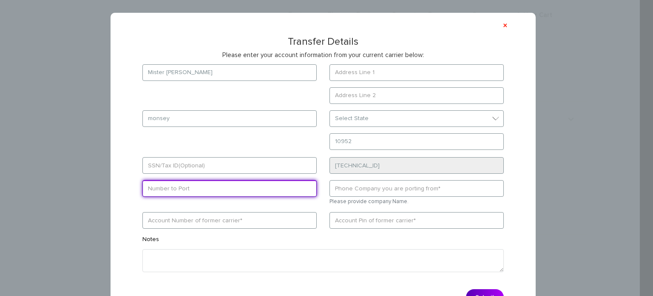
click at [246, 195] on input "text" at bounding box center [229, 188] width 174 height 17
paste input "8455876825"
type input "8455876825"
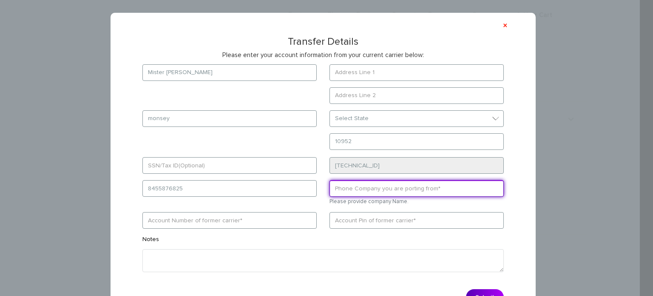
click at [435, 188] on input "text" at bounding box center [417, 188] width 174 height 17
type input "n"
type input "Net10"
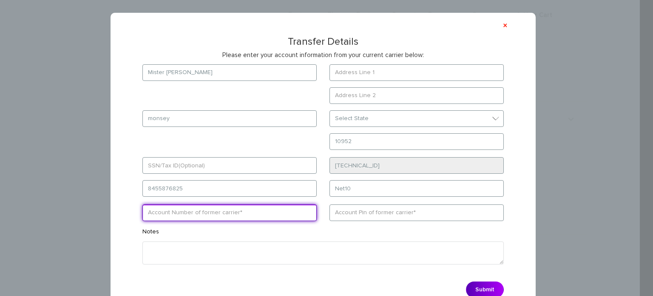
click at [175, 213] on input "text" at bounding box center [229, 212] width 174 height 17
type input "015588008852763"
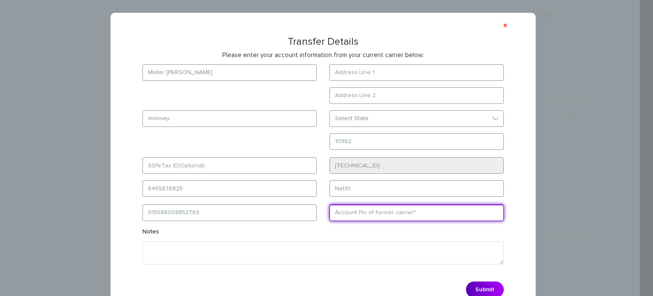
click at [407, 216] on input "text" at bounding box center [417, 212] width 174 height 17
type input "6545"
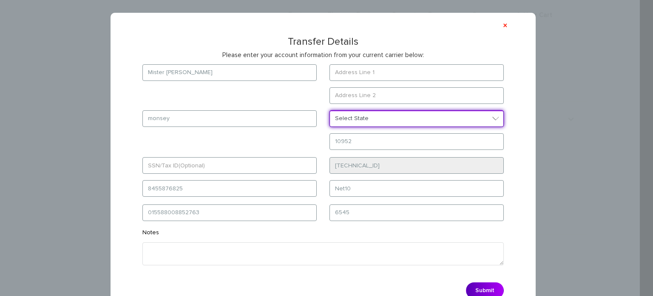
click at [436, 121] on select "Select State District of Columbia Alabama Alaska Arizona Arkansas California Co…" at bounding box center [417, 118] width 174 height 17
select select "NY"
click at [330, 110] on select "Select State District of Columbia Alabama Alaska Arizona Arkansas California Co…" at bounding box center [417, 118] width 174 height 17
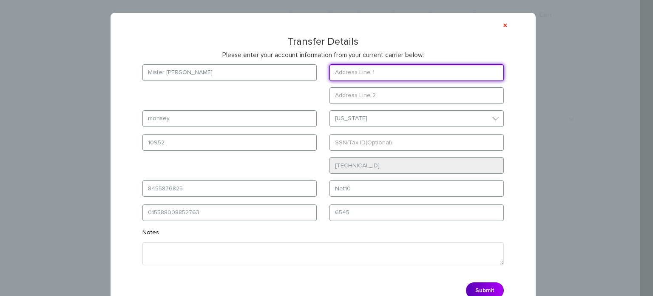
click at [388, 68] on input "text" at bounding box center [417, 72] width 174 height 17
type input "2"
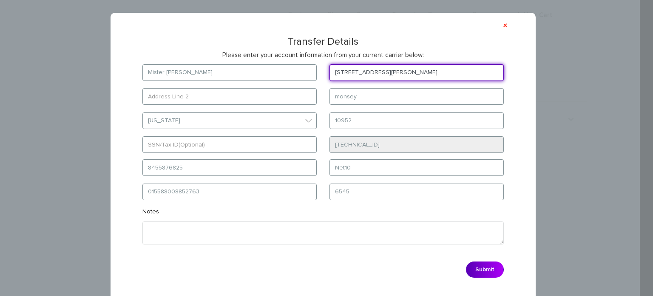
click at [388, 71] on input "27 Ashel Lane," at bounding box center [417, 72] width 174 height 17
paste input "Ashel lane monsey new york 10952"
click at [333, 71] on input "Ashel lane monsey new york 10952" at bounding box center [417, 72] width 174 height 17
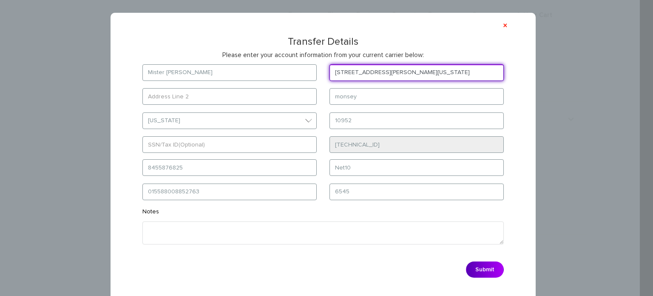
type input "27 Ashel lane monsey new york 10952"
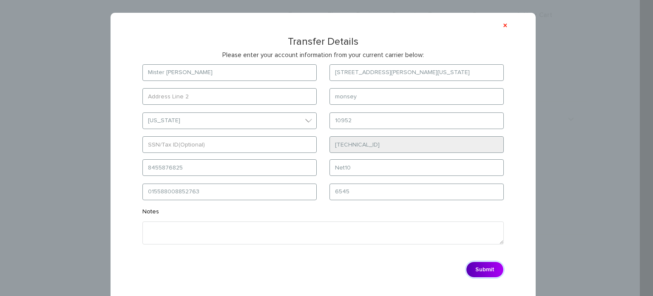
click at [486, 271] on button "Submit" at bounding box center [485, 269] width 38 height 16
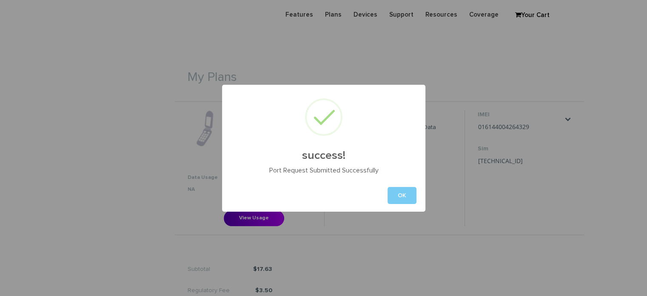
click at [394, 193] on button "OK" at bounding box center [401, 195] width 29 height 17
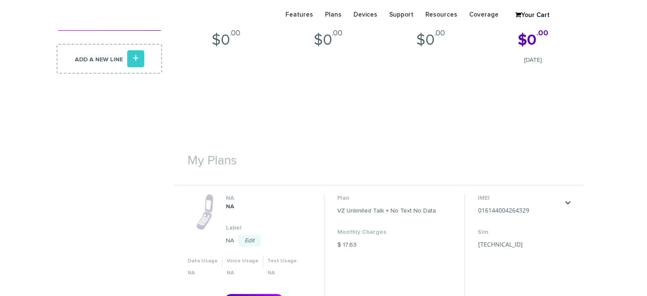
scroll to position [170, 0]
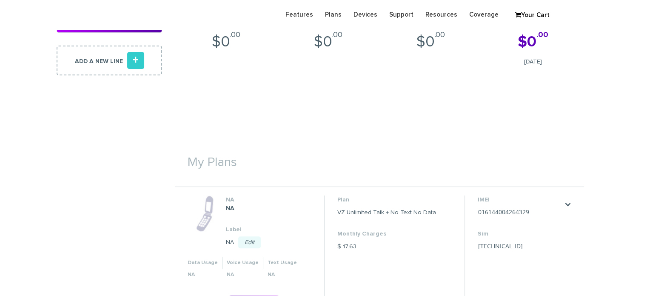
click at [0, 192] on section "Monthly Billing Billing History Welcome Mister Stern . Total Due Oct 10, 2025 $…" at bounding box center [320, 157] width 640 height 613
